Goal: Download file/media

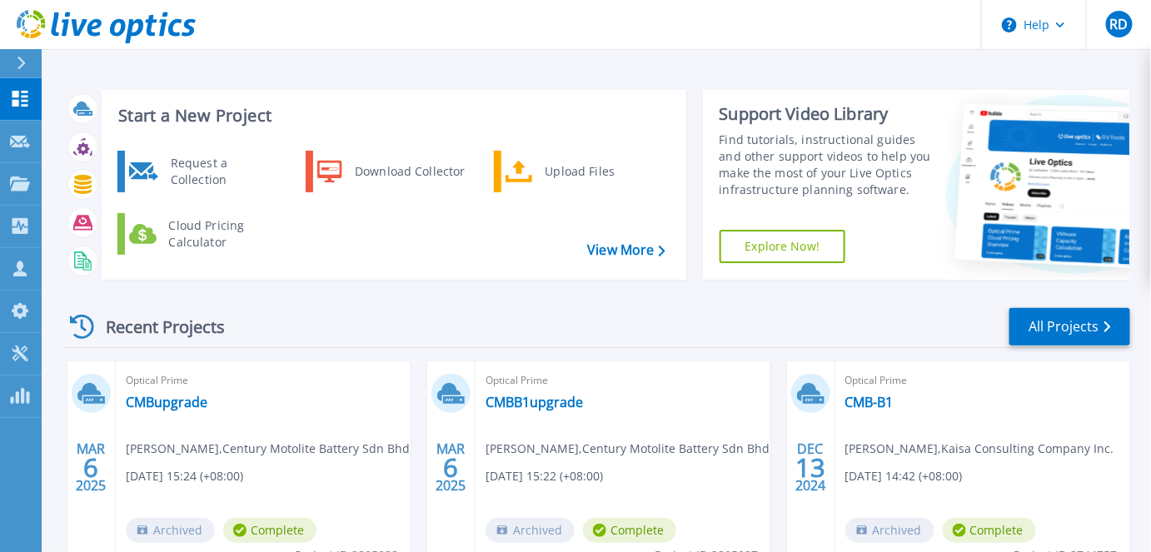
click at [406, 319] on div "Recent Projects All Projects" at bounding box center [597, 328] width 1066 height 42
click at [304, 282] on div "Start a New Project Request a Collection Download Collector Upload Files Cloud …" at bounding box center [597, 185] width 1066 height 217
click at [231, 169] on div "Request a Collection" at bounding box center [223, 171] width 122 height 33
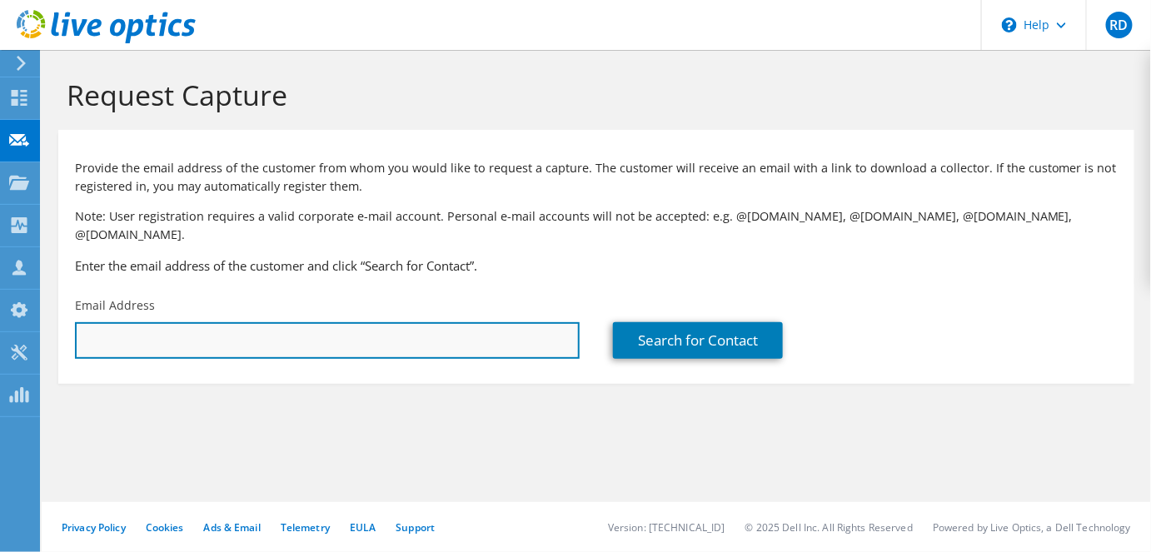
click at [288, 327] on input "text" at bounding box center [327, 340] width 505 height 37
type input "i"
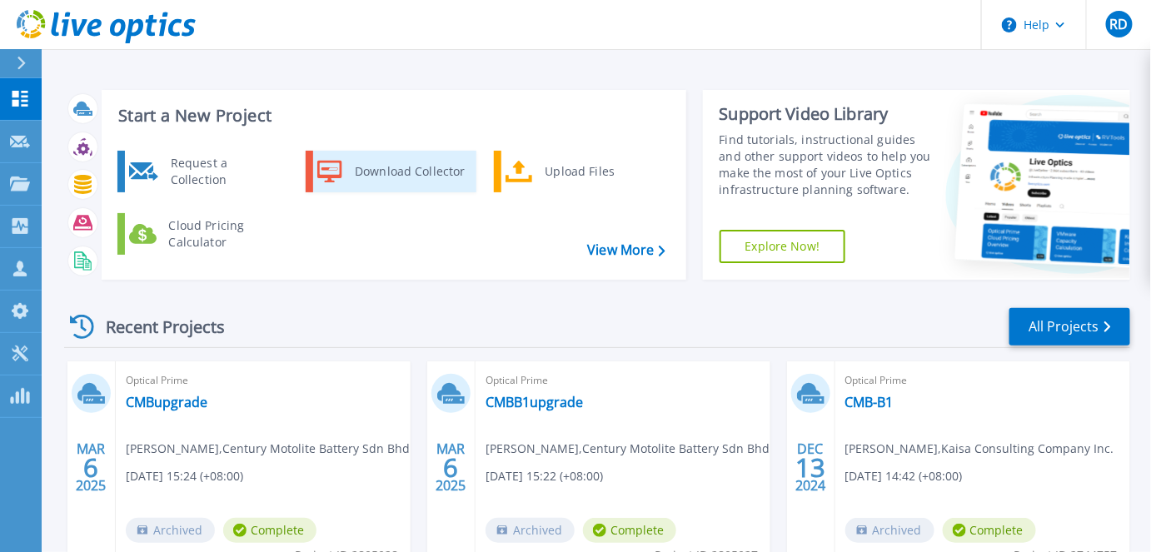
click at [413, 171] on div "Download Collector" at bounding box center [410, 171] width 126 height 33
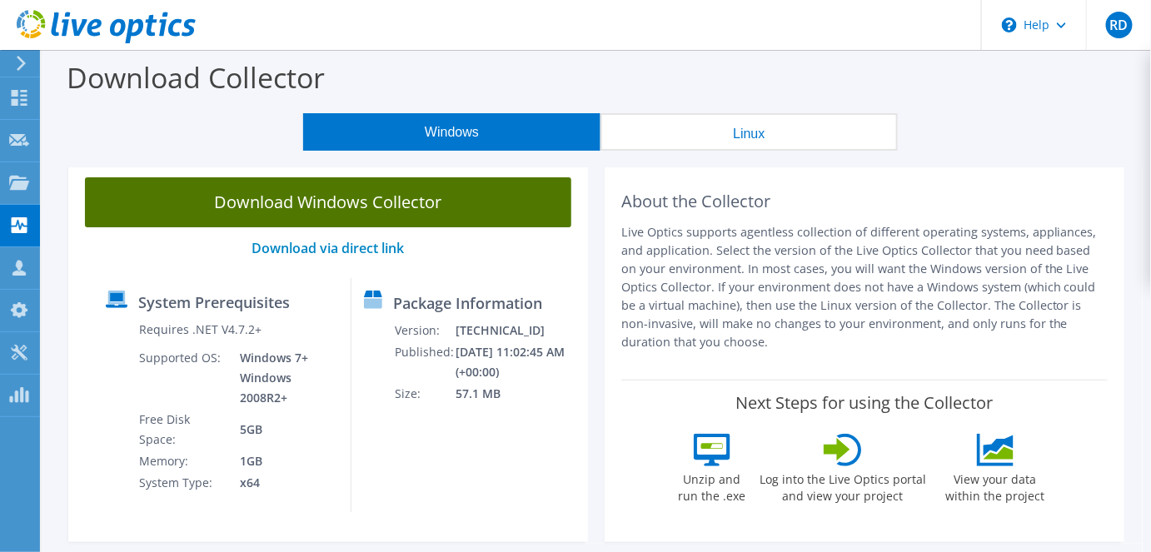
click at [438, 213] on link "Download Windows Collector" at bounding box center [328, 202] width 486 height 50
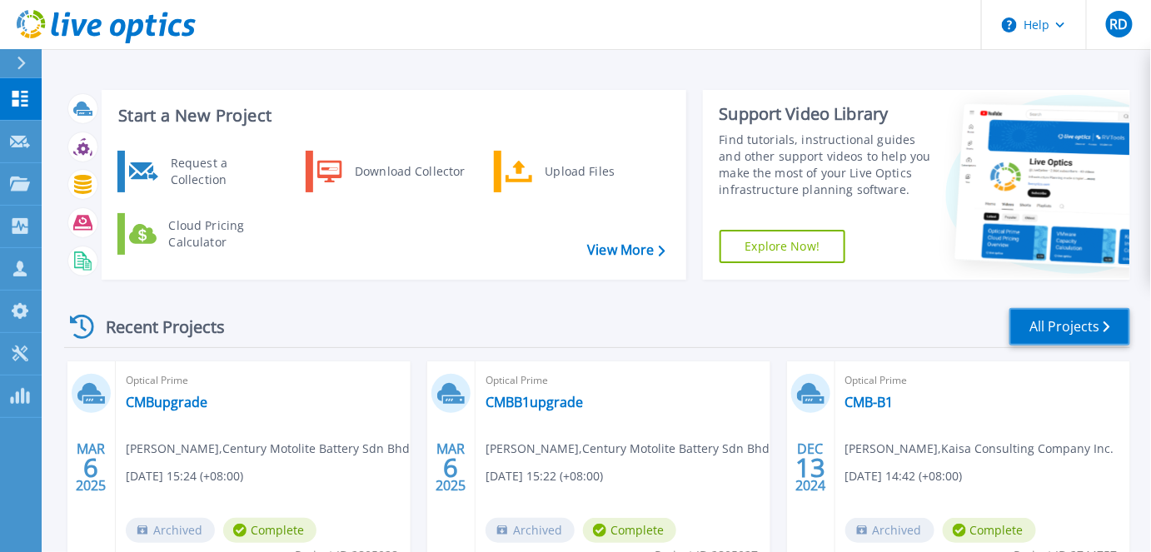
click at [1040, 323] on link "All Projects" at bounding box center [1070, 326] width 121 height 37
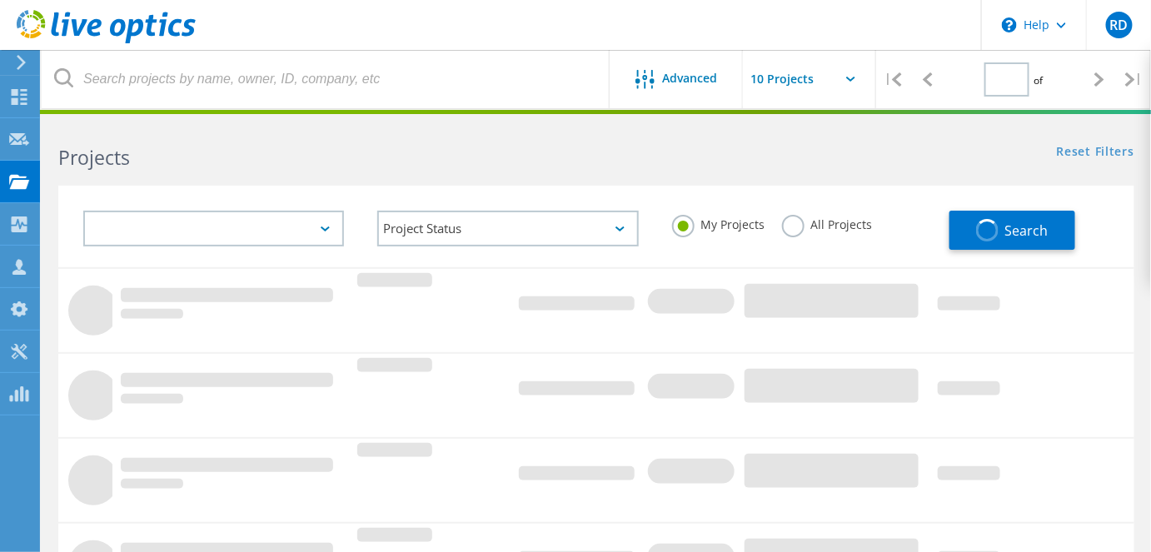
type input "1"
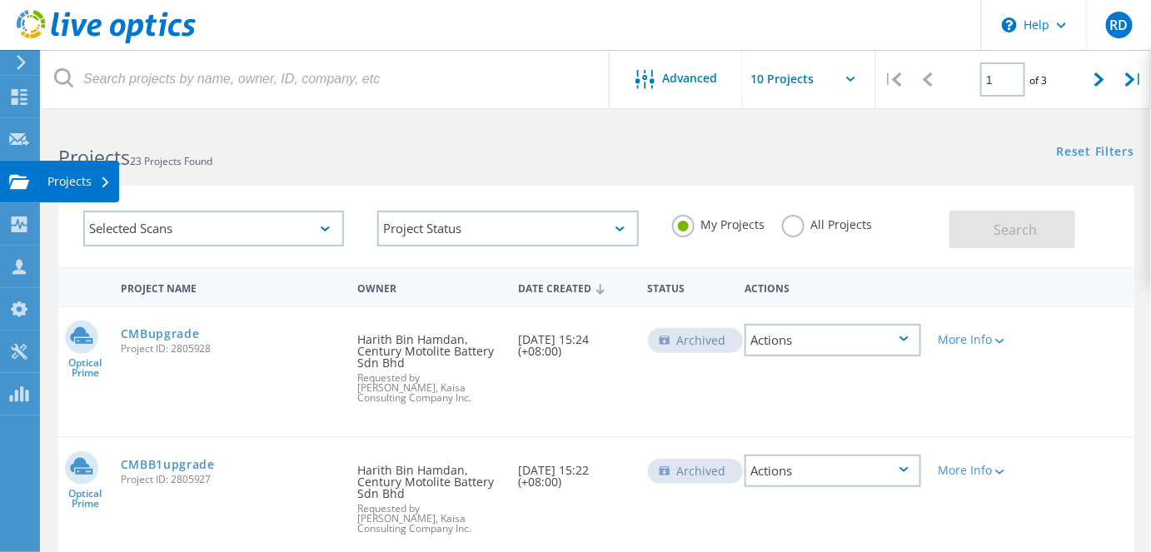
click at [17, 187] on use at bounding box center [19, 181] width 20 height 14
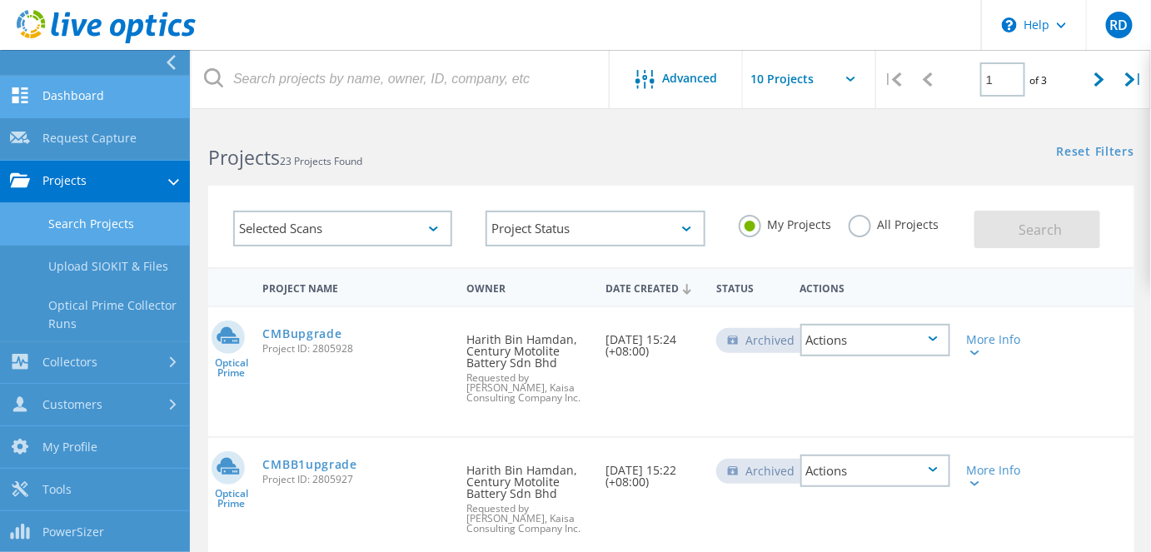
click at [73, 87] on link "Dashboard" at bounding box center [95, 97] width 190 height 42
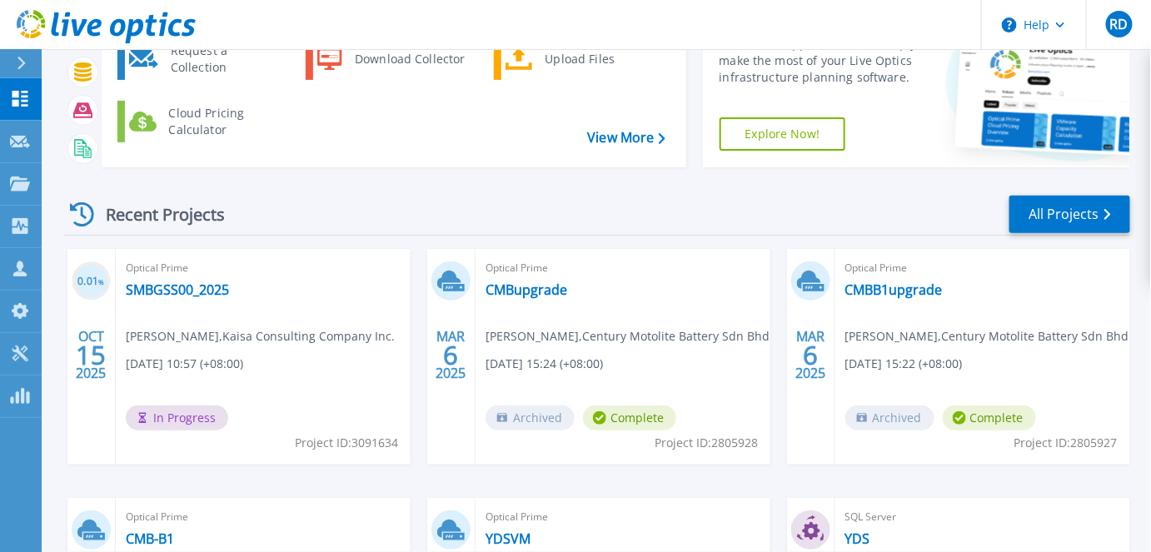
scroll to position [126, 0]
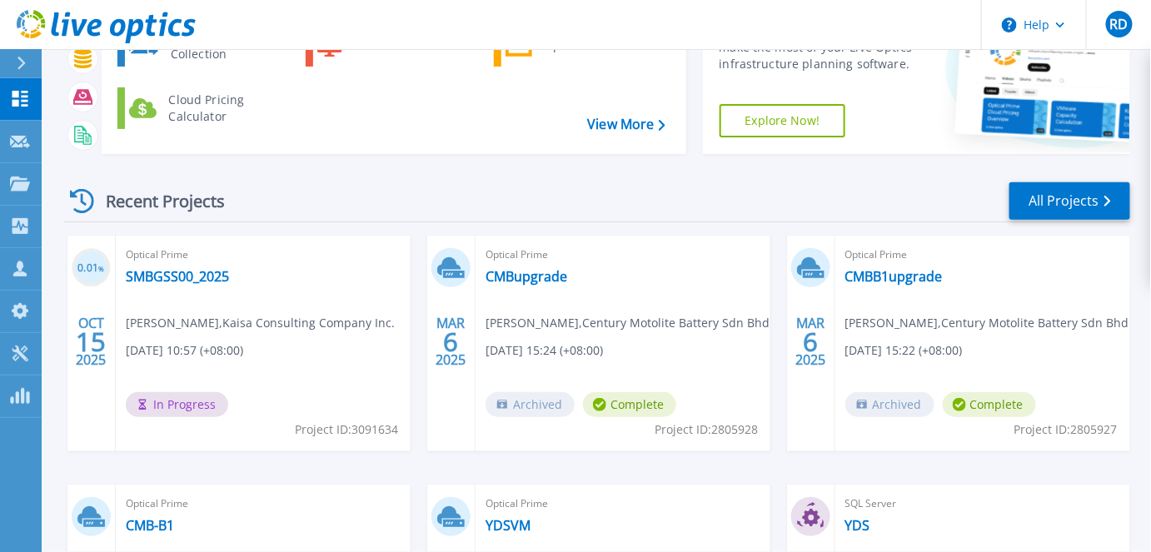
click at [415, 350] on div "0.01 % [DATE] Optical Prime SMBGSS00_2025 [PERSON_NAME] , Kaisa Consulting Comp…" at bounding box center [591, 485] width 1080 height 498
